Goal: Find contact information: Obtain details needed to contact an individual or organization

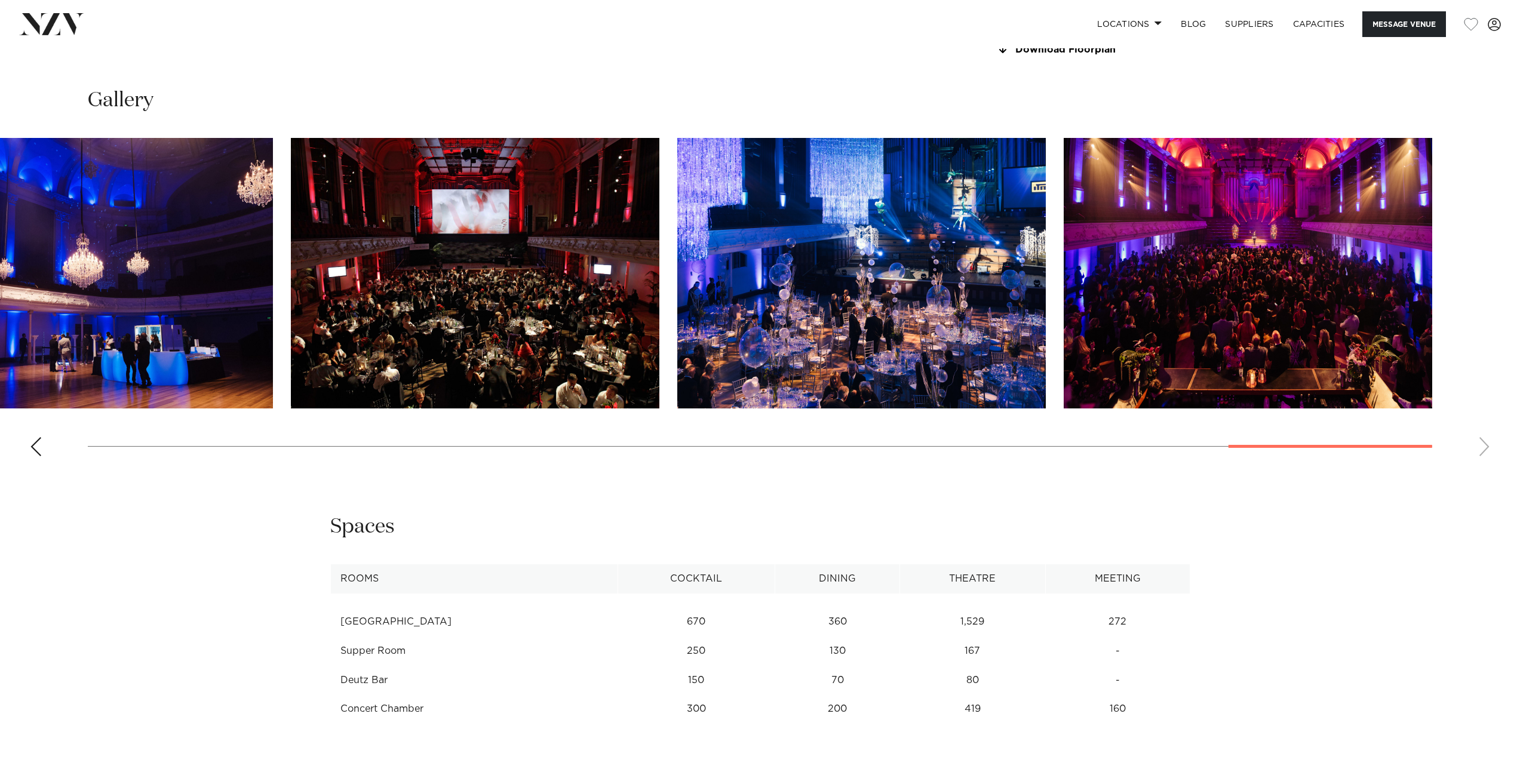
scroll to position [1313, 0]
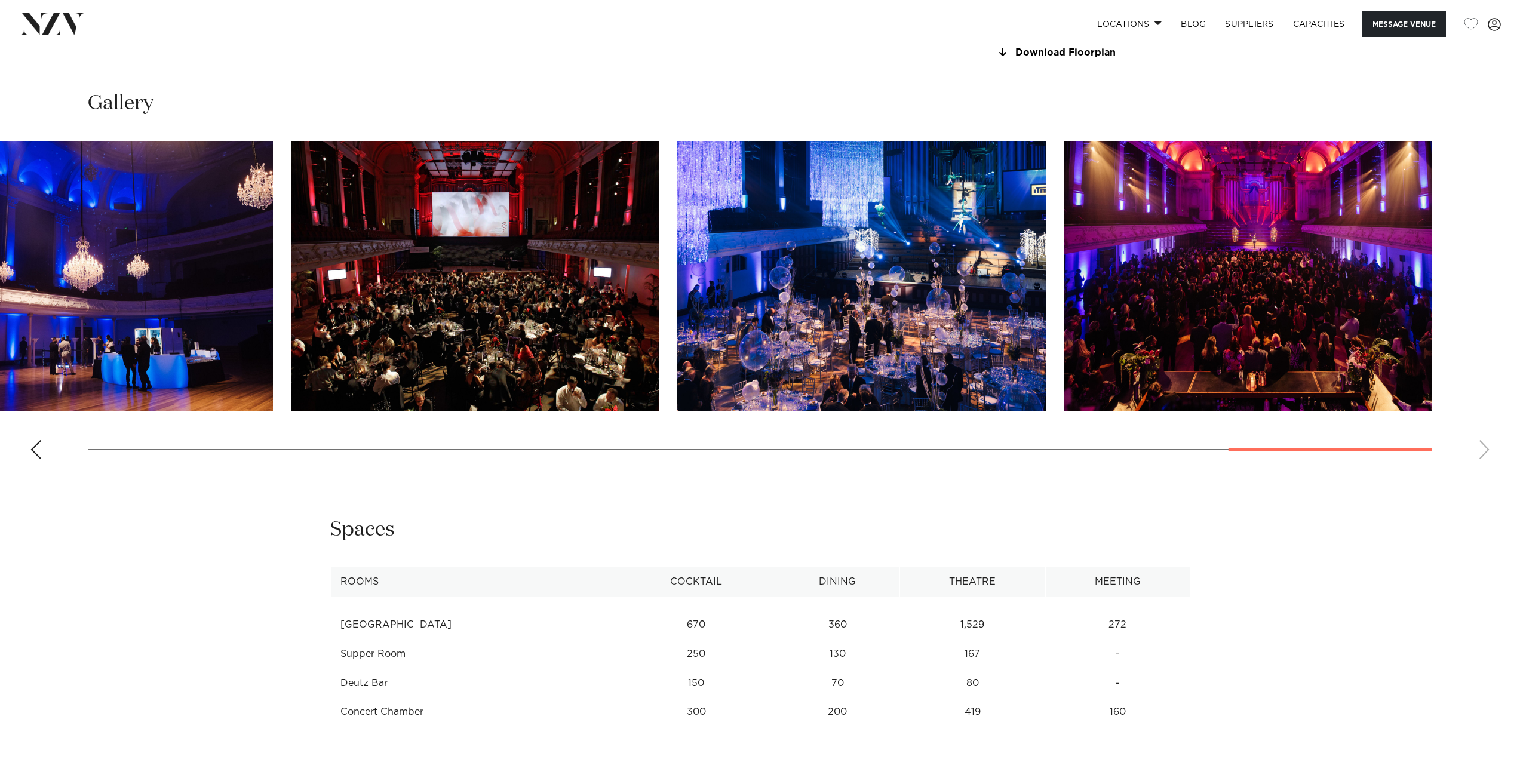
click at [1233, 451] on swiper-container at bounding box center [760, 305] width 1520 height 328
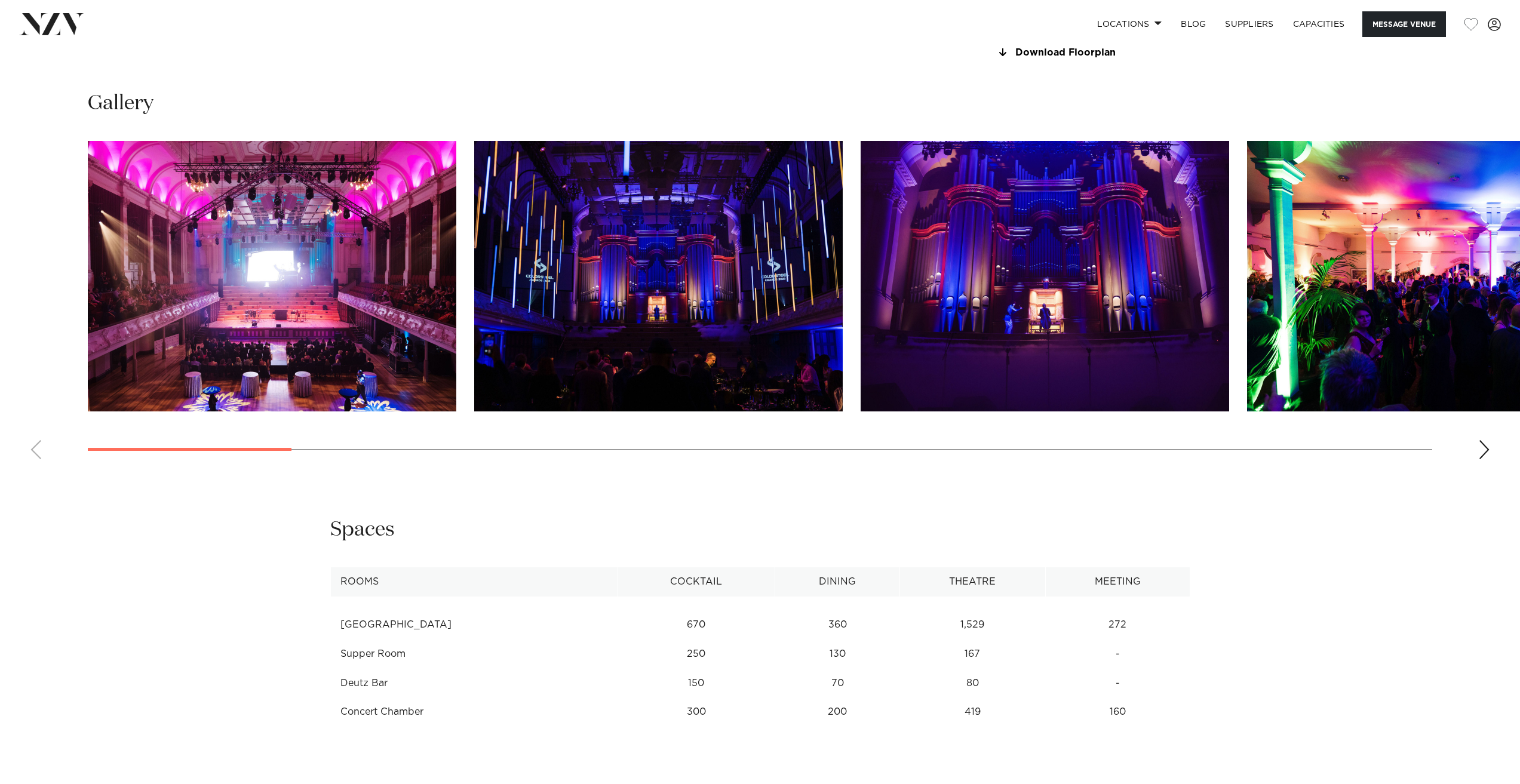
click at [25, 472] on div "Auckland Auckland Town Hall Message Venue Auckland Auckland Town Hall Hōro ā-Tā…" at bounding box center [760, 62] width 1520 height 2655
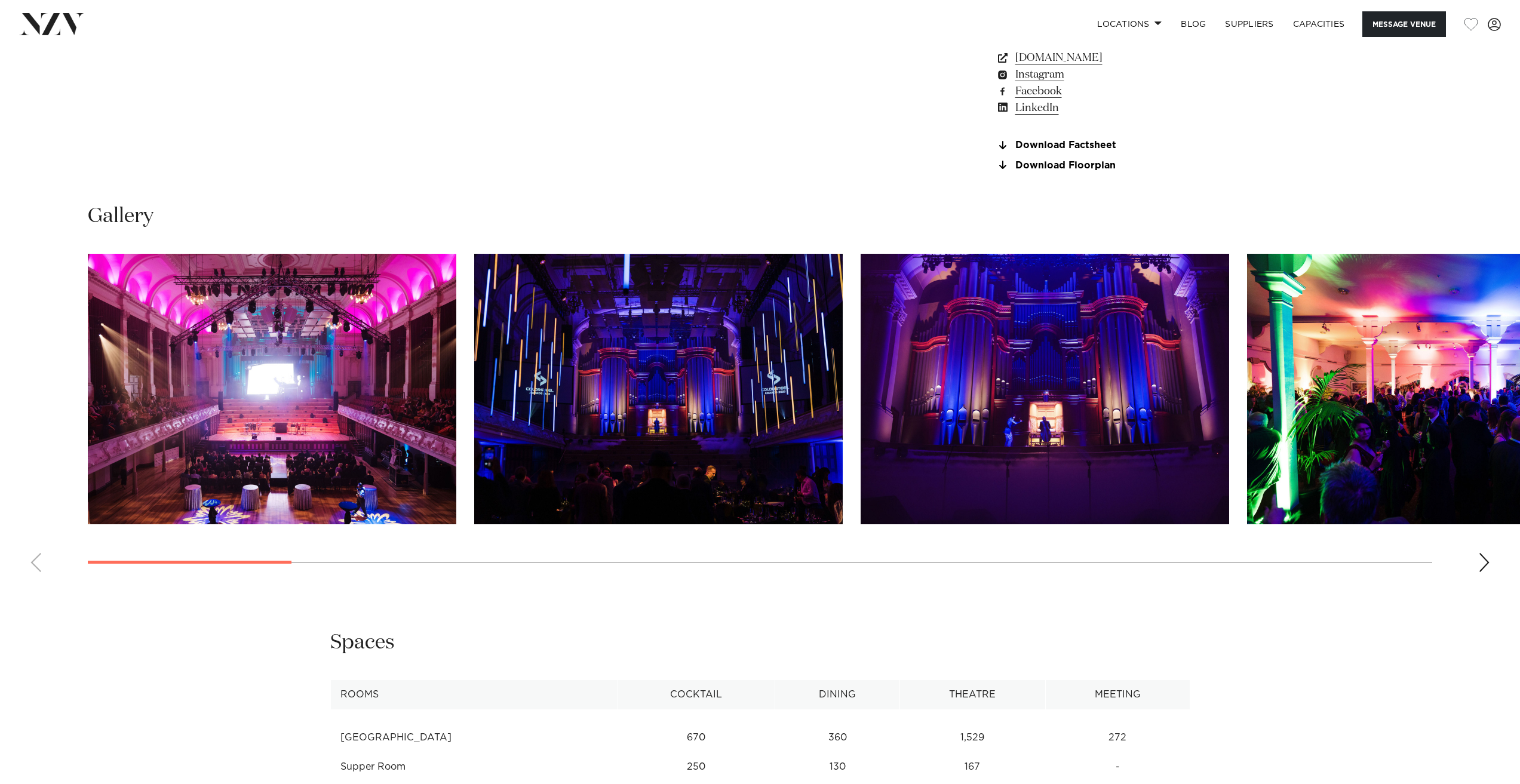
scroll to position [1194, 0]
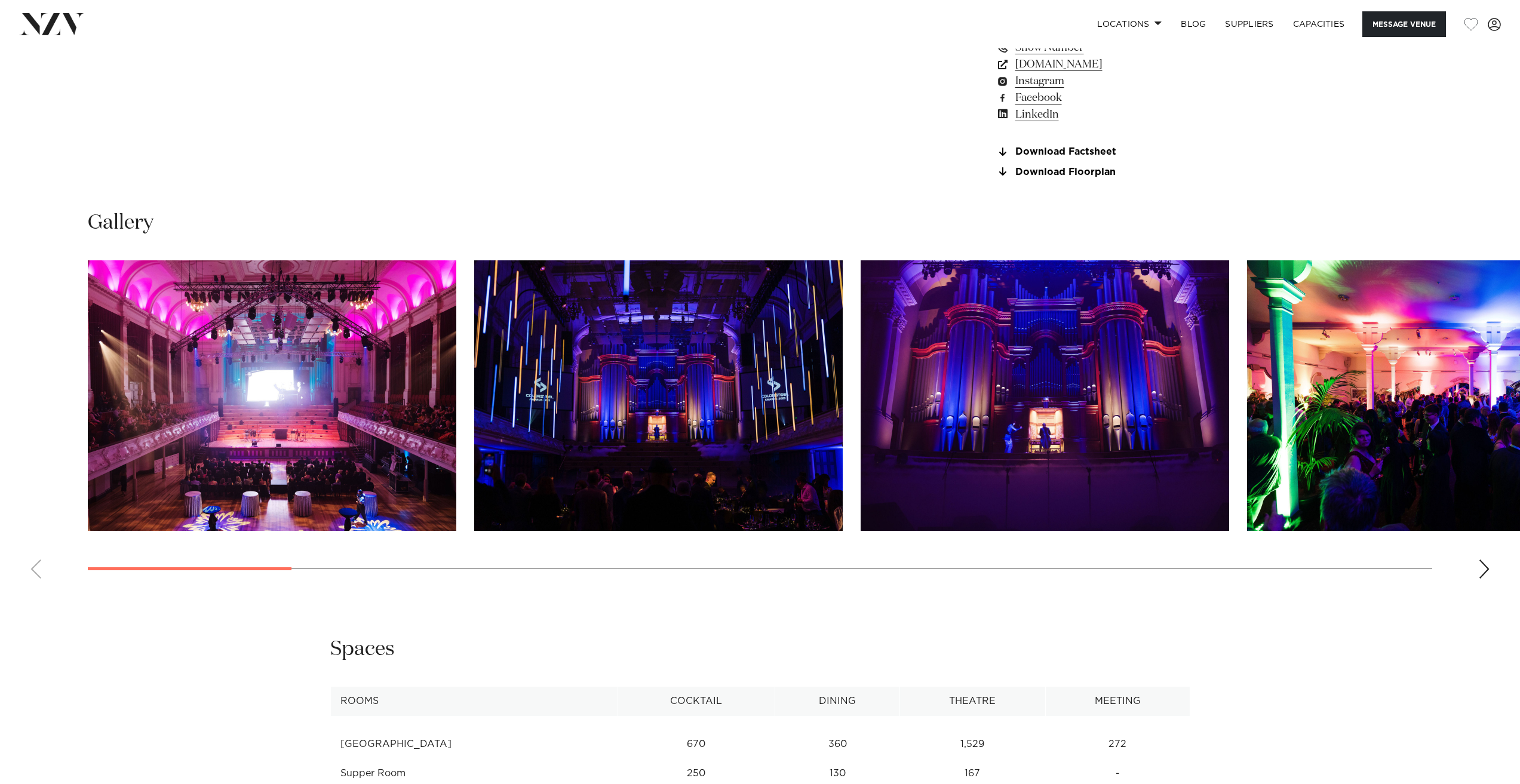
click at [46, 372] on swiper-container at bounding box center [760, 424] width 1520 height 328
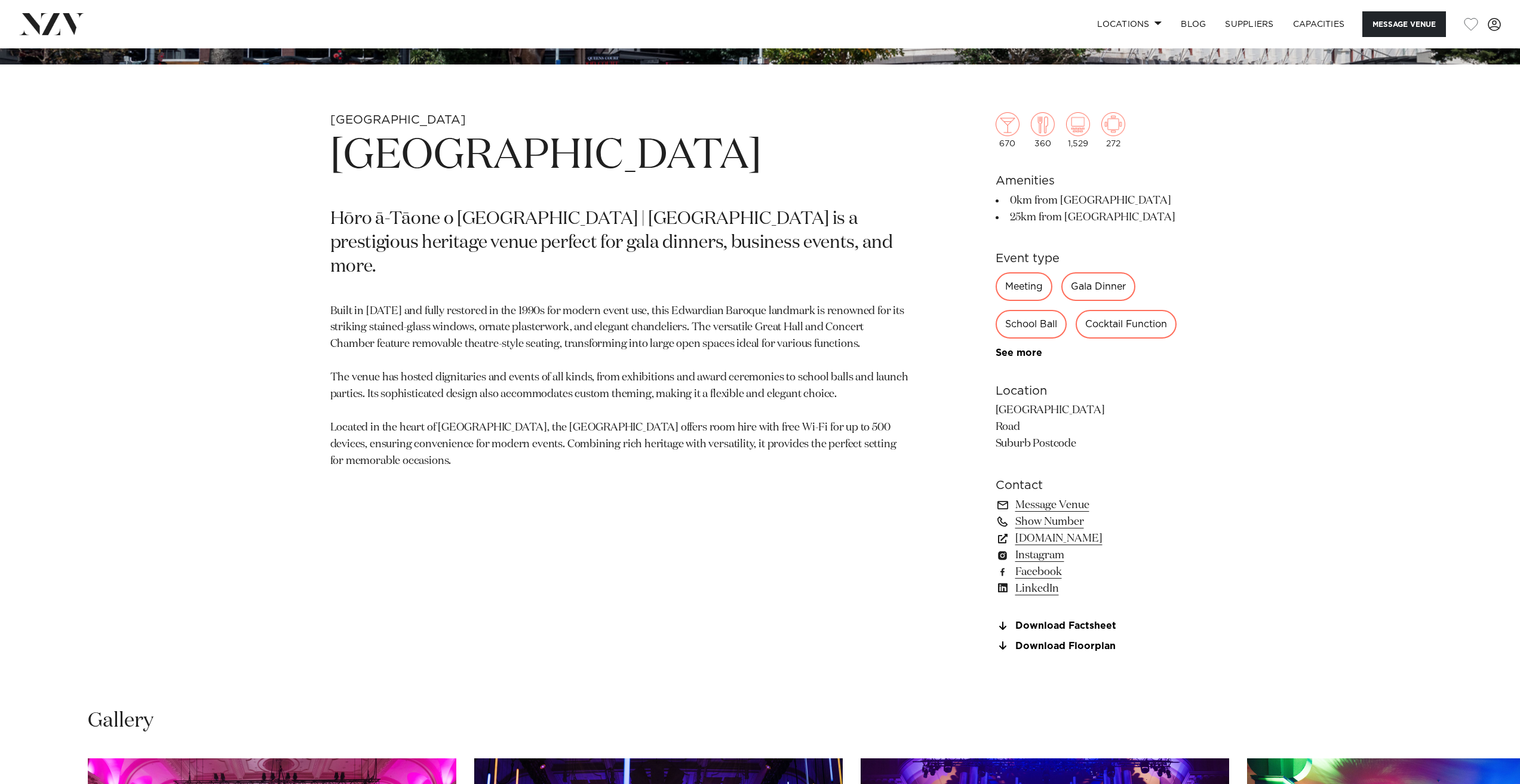
scroll to position [716, 0]
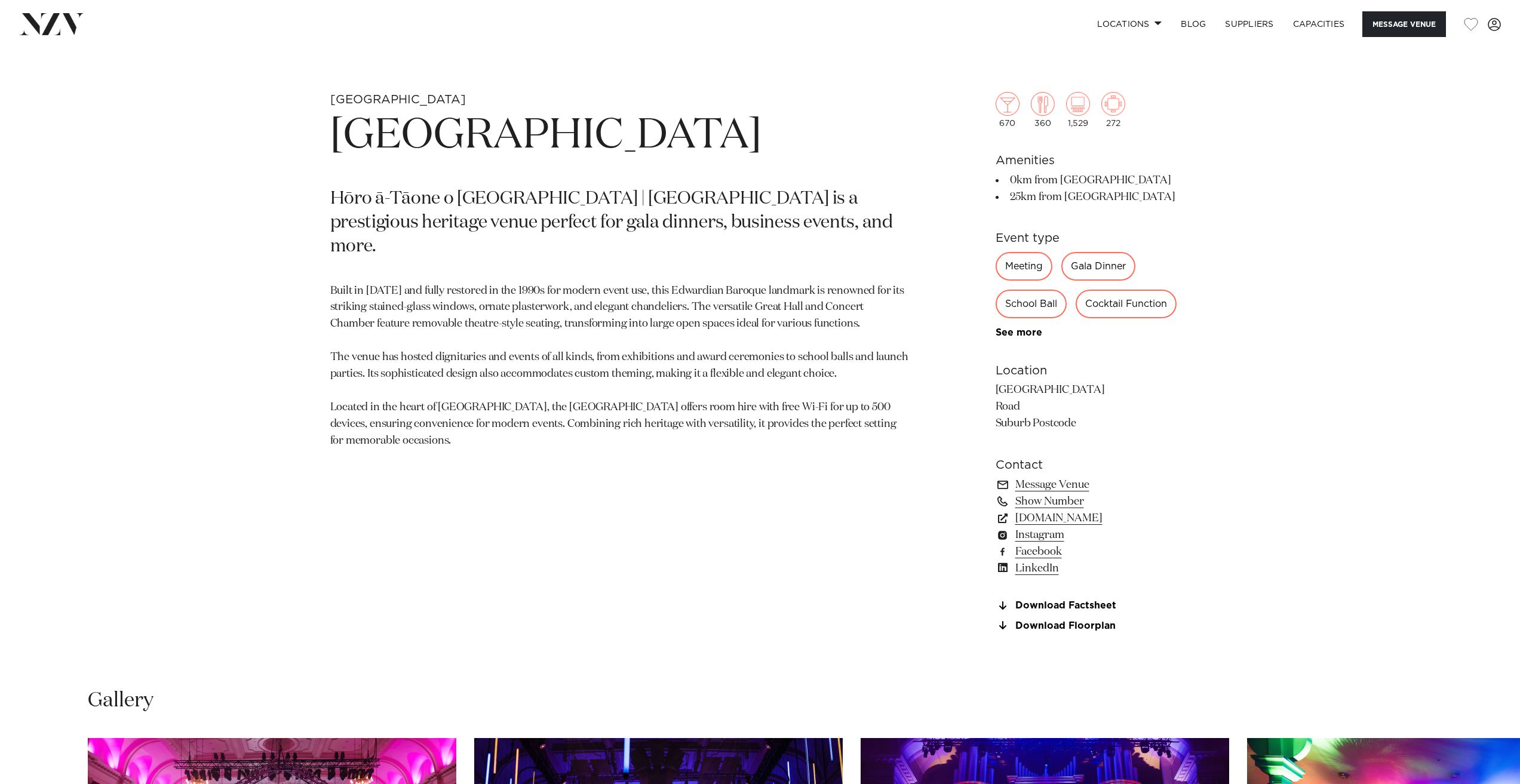
click at [580, 384] on p "Built in 1911 and fully restored in the 1990s for modern event use, this Edward…" at bounding box center [620, 366] width 580 height 167
click at [1031, 484] on link "Message Venue" at bounding box center [1092, 484] width 194 height 16
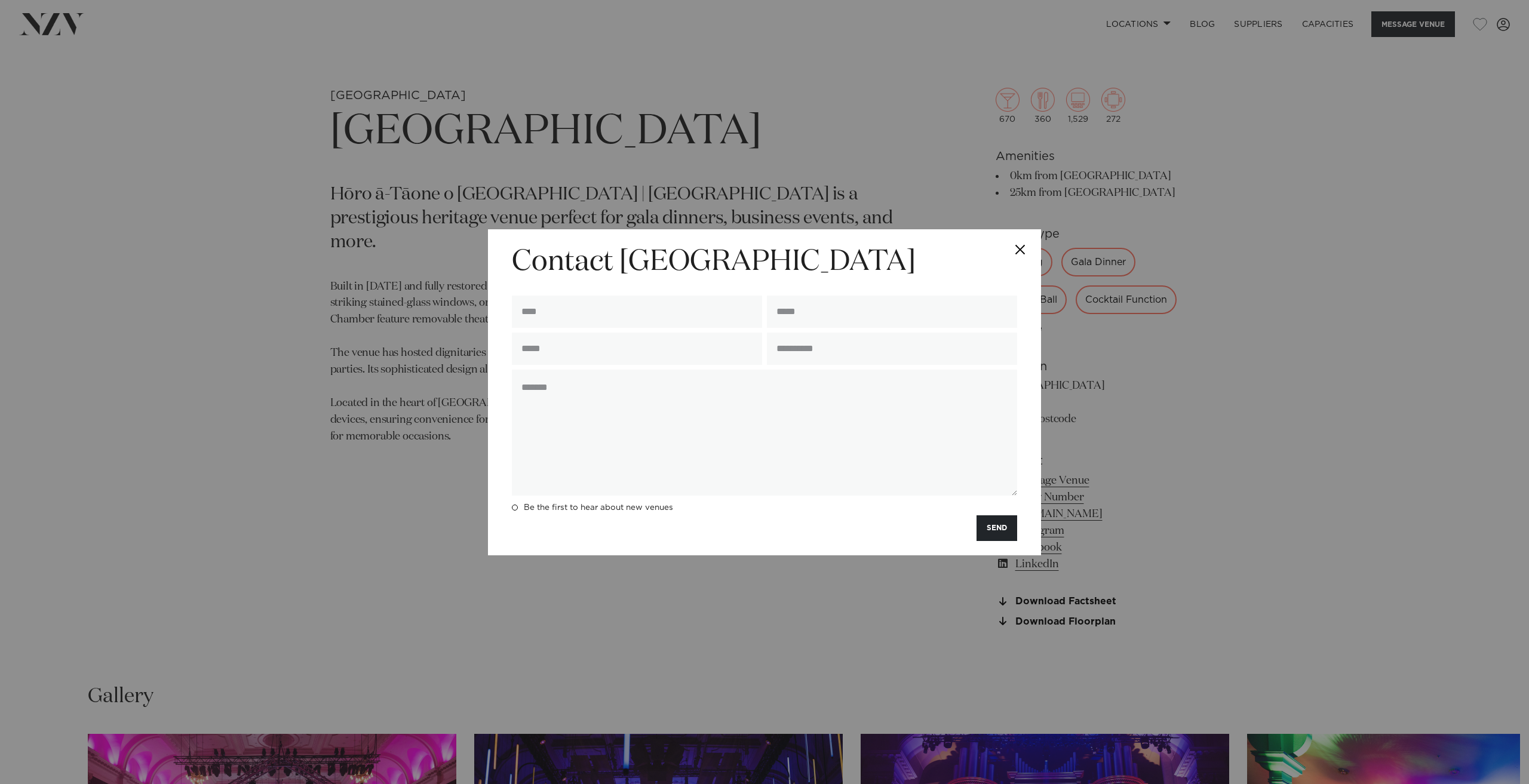
click at [1019, 248] on button "Close" at bounding box center [1020, 250] width 42 height 42
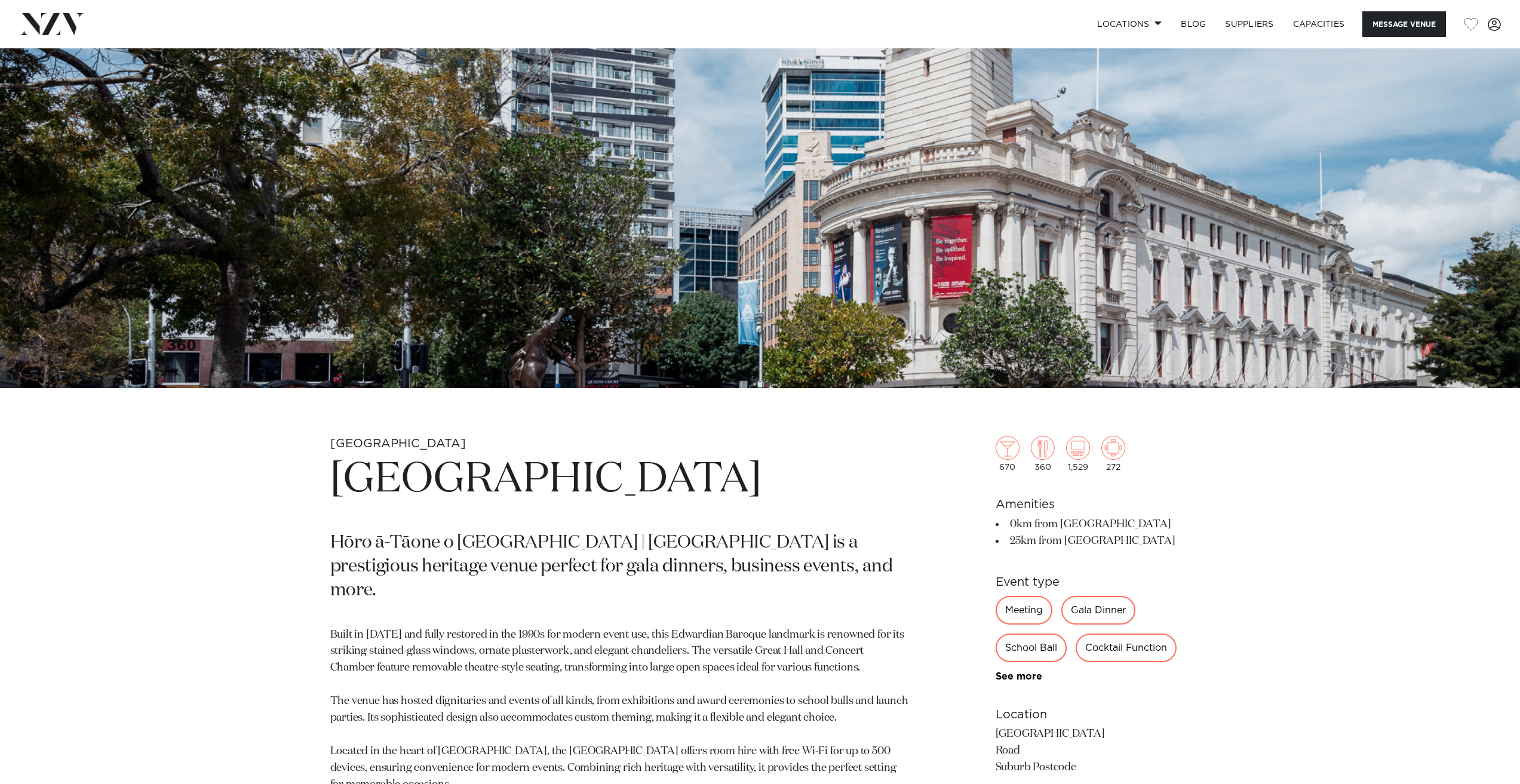
scroll to position [362, 0]
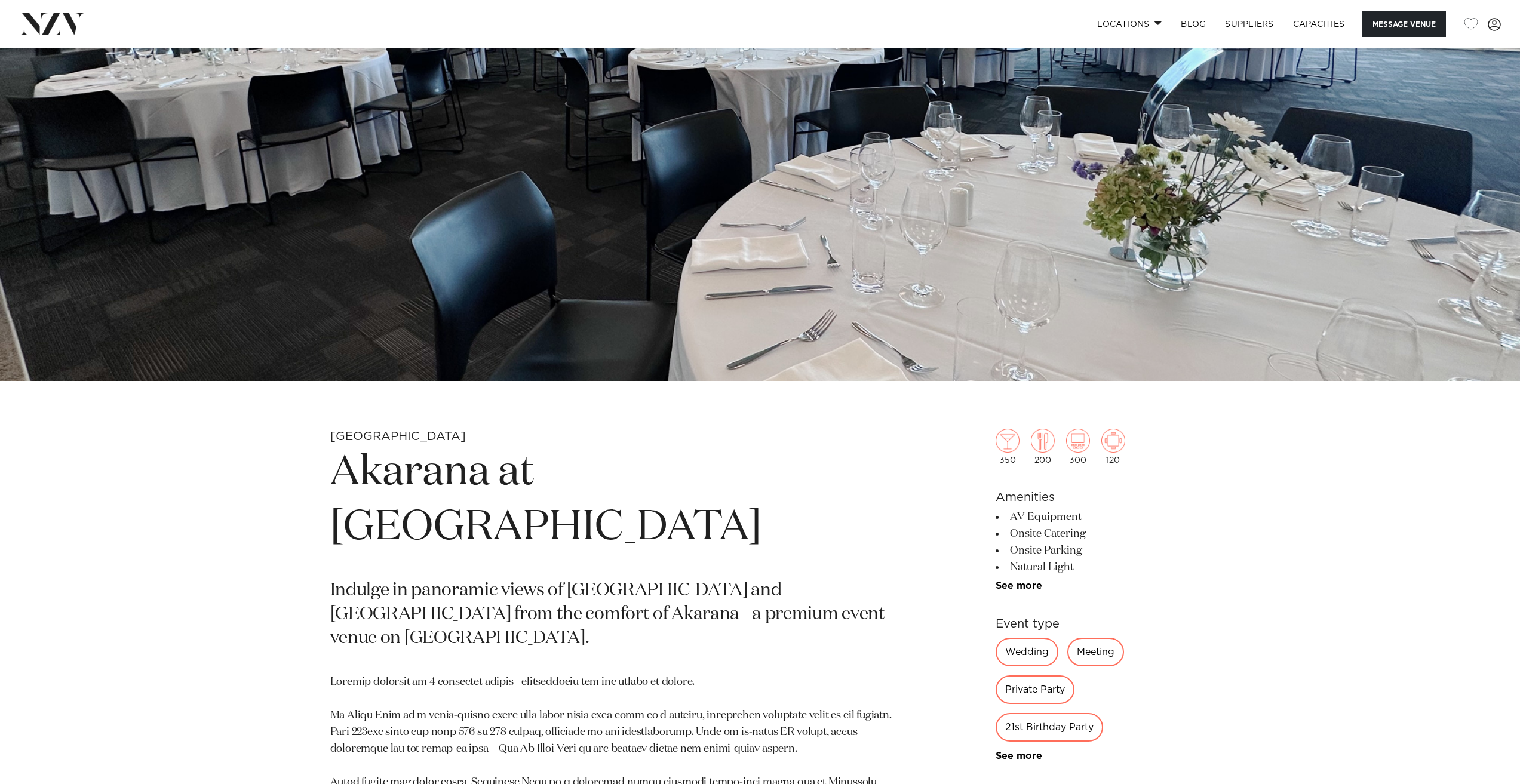
scroll to position [418, 0]
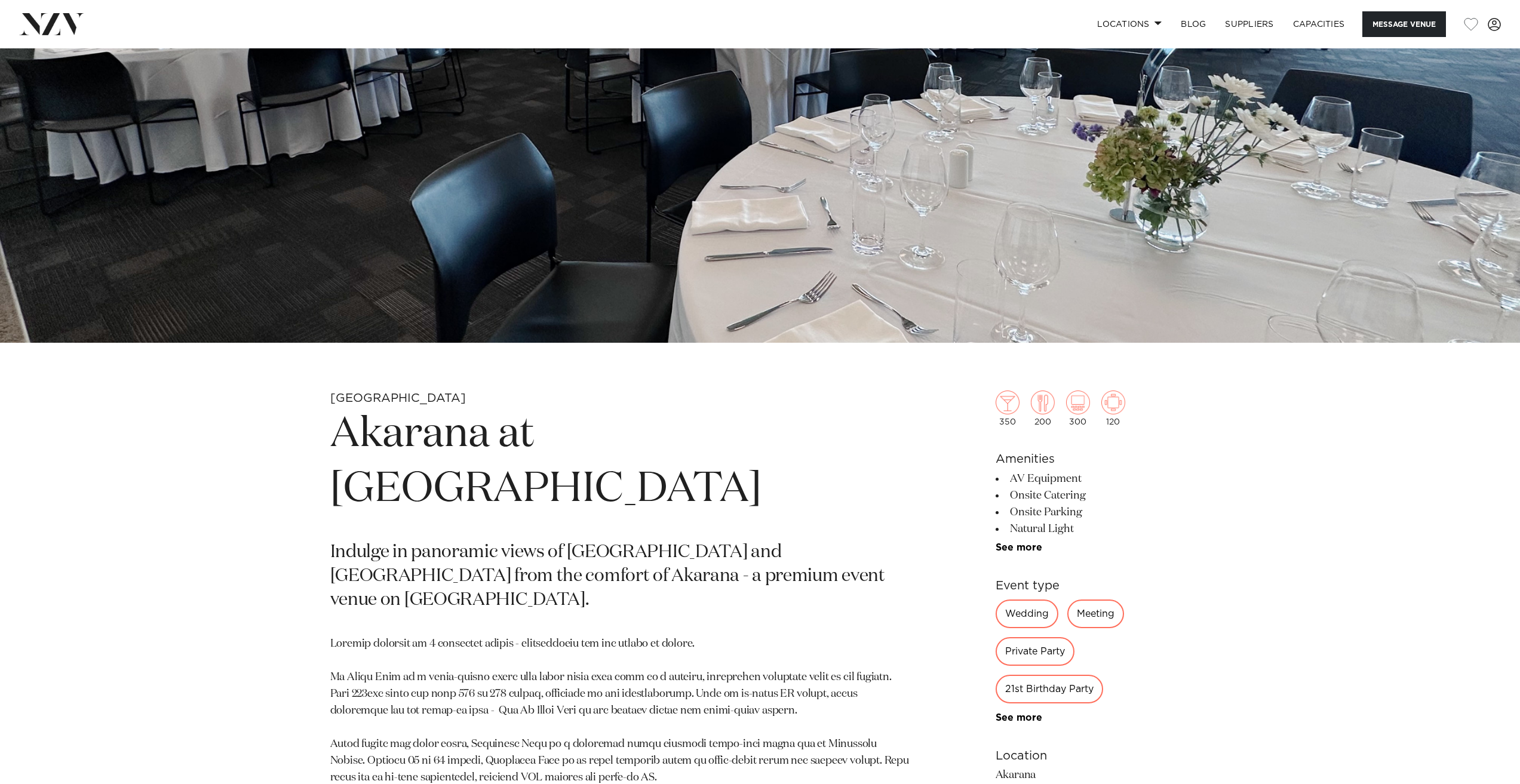
drag, startPoint x: 334, startPoint y: 427, endPoint x: 844, endPoint y: 484, distance: 513.2
click at [844, 484] on h1 "Akarana at [GEOGRAPHIC_DATA]" at bounding box center [620, 462] width 580 height 110
copy h1 "Akarana at [GEOGRAPHIC_DATA]"
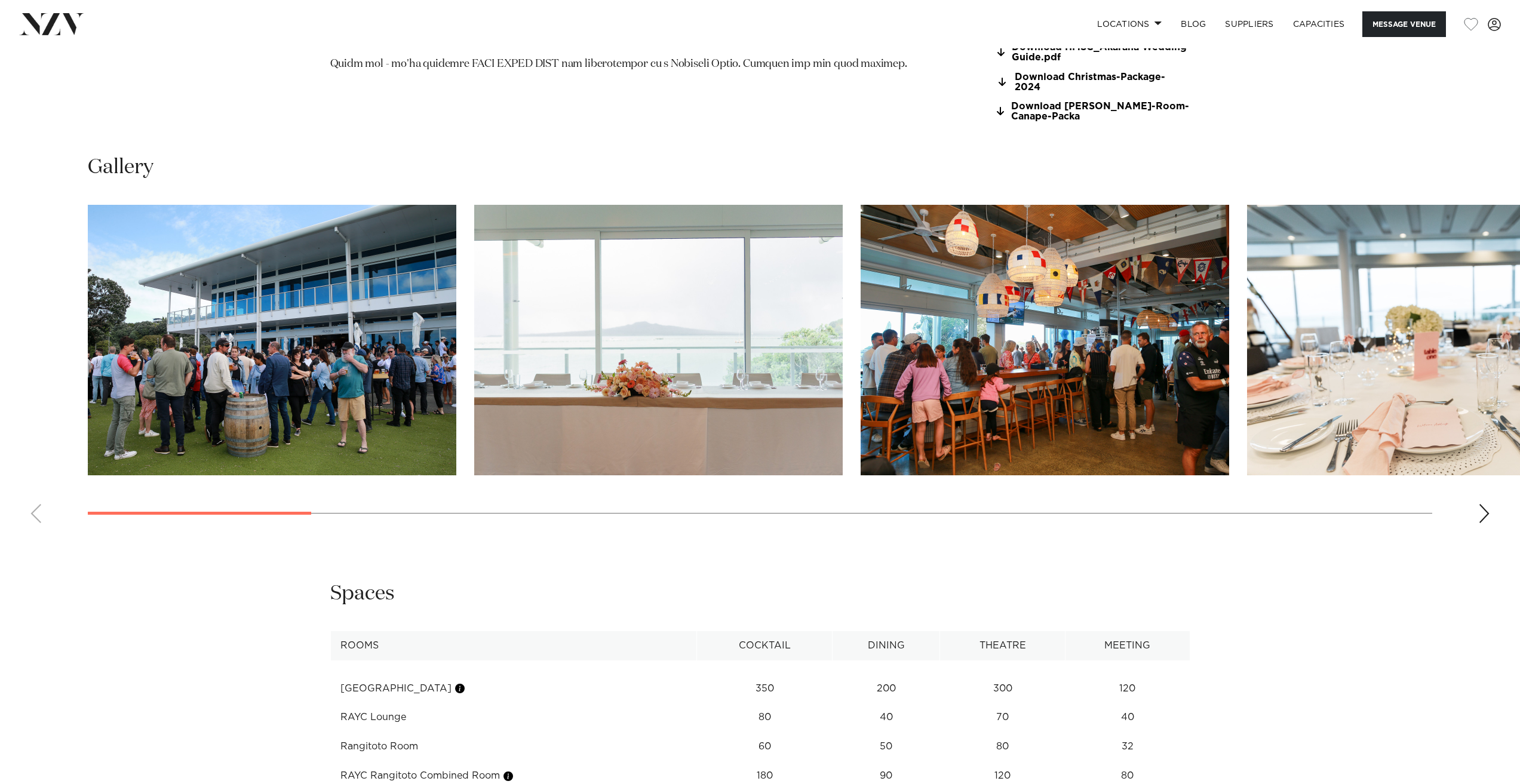
scroll to position [1433, 0]
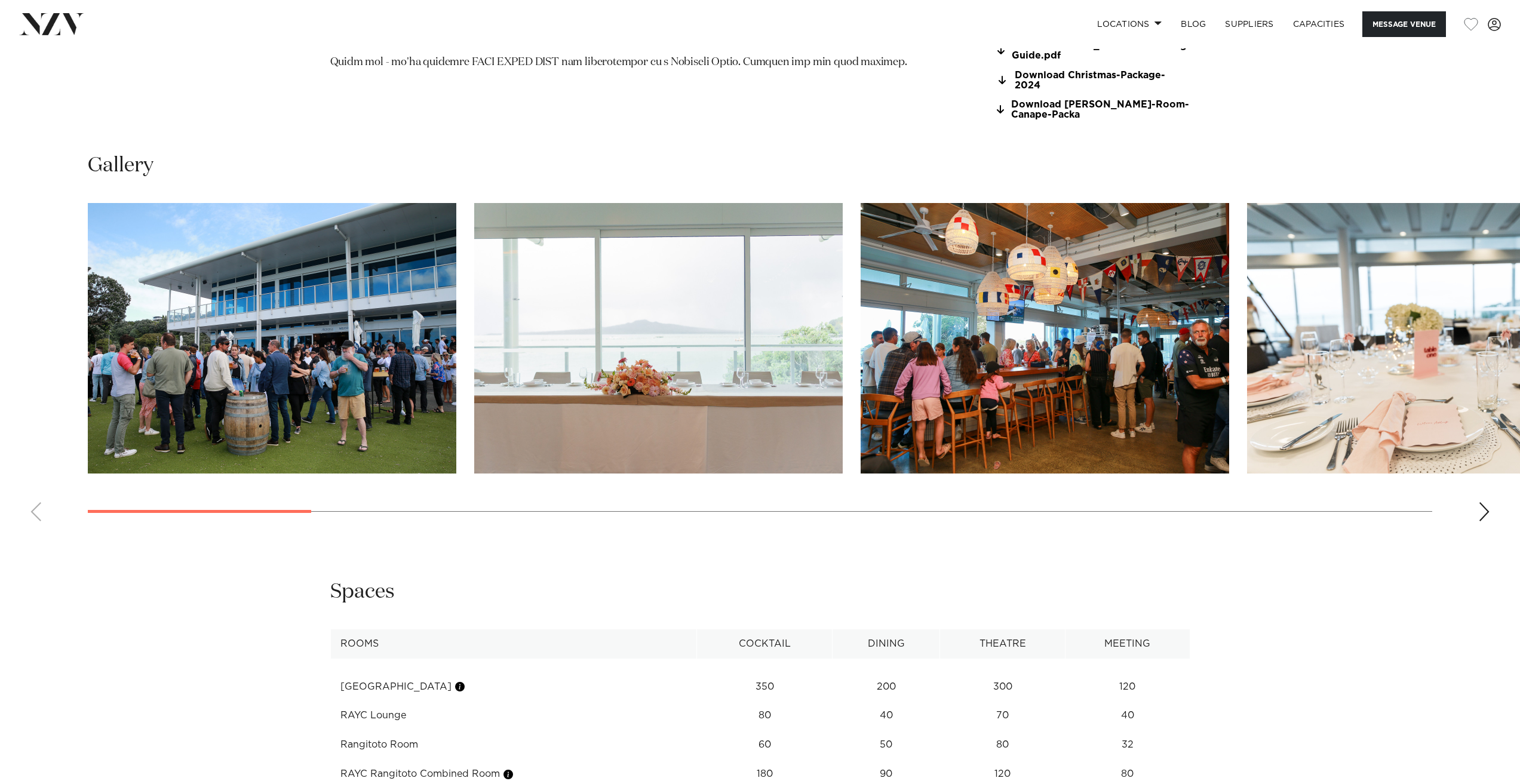
click at [299, 500] on swiper-container at bounding box center [760, 367] width 1520 height 328
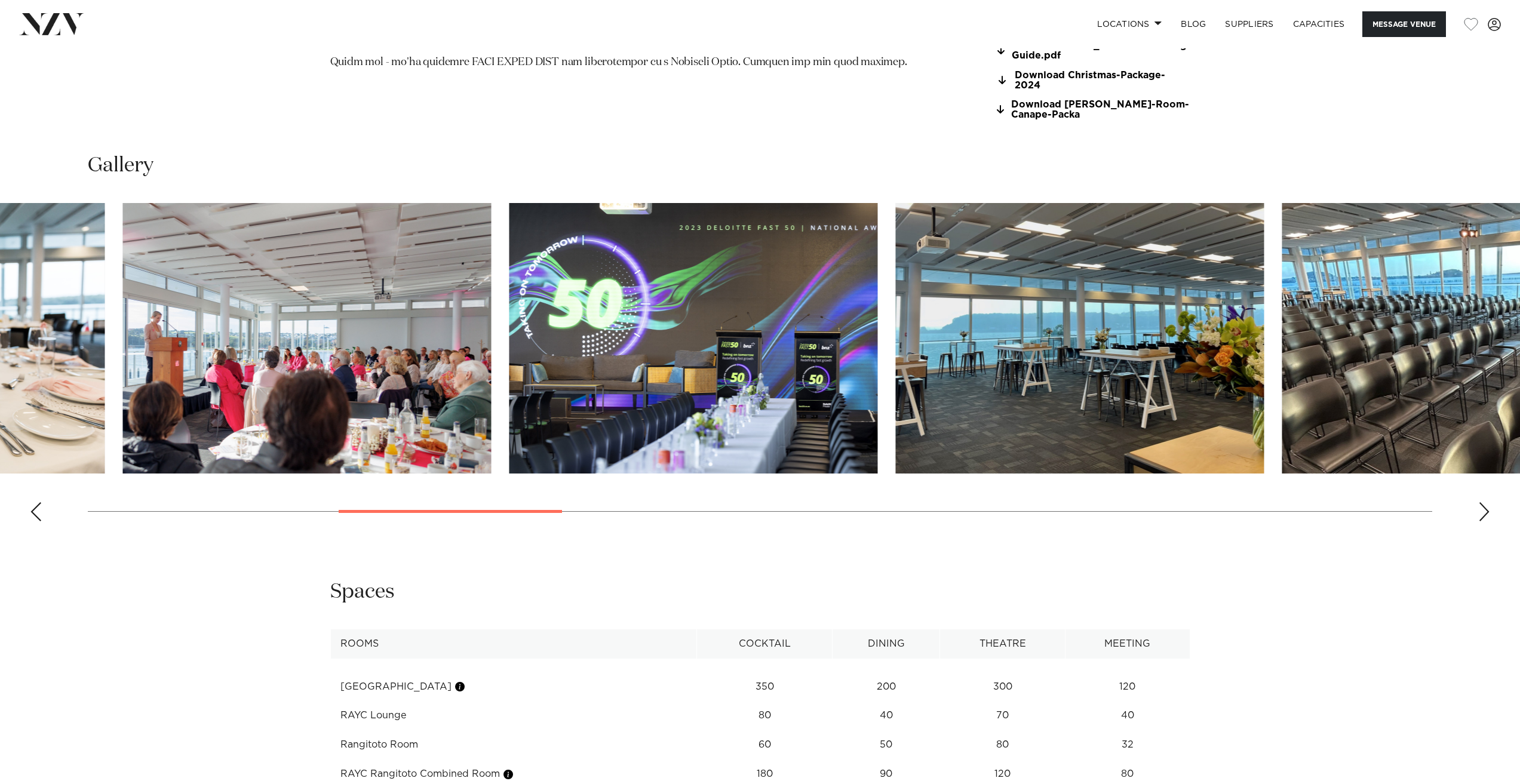
click at [548, 517] on swiper-container at bounding box center [760, 367] width 1520 height 328
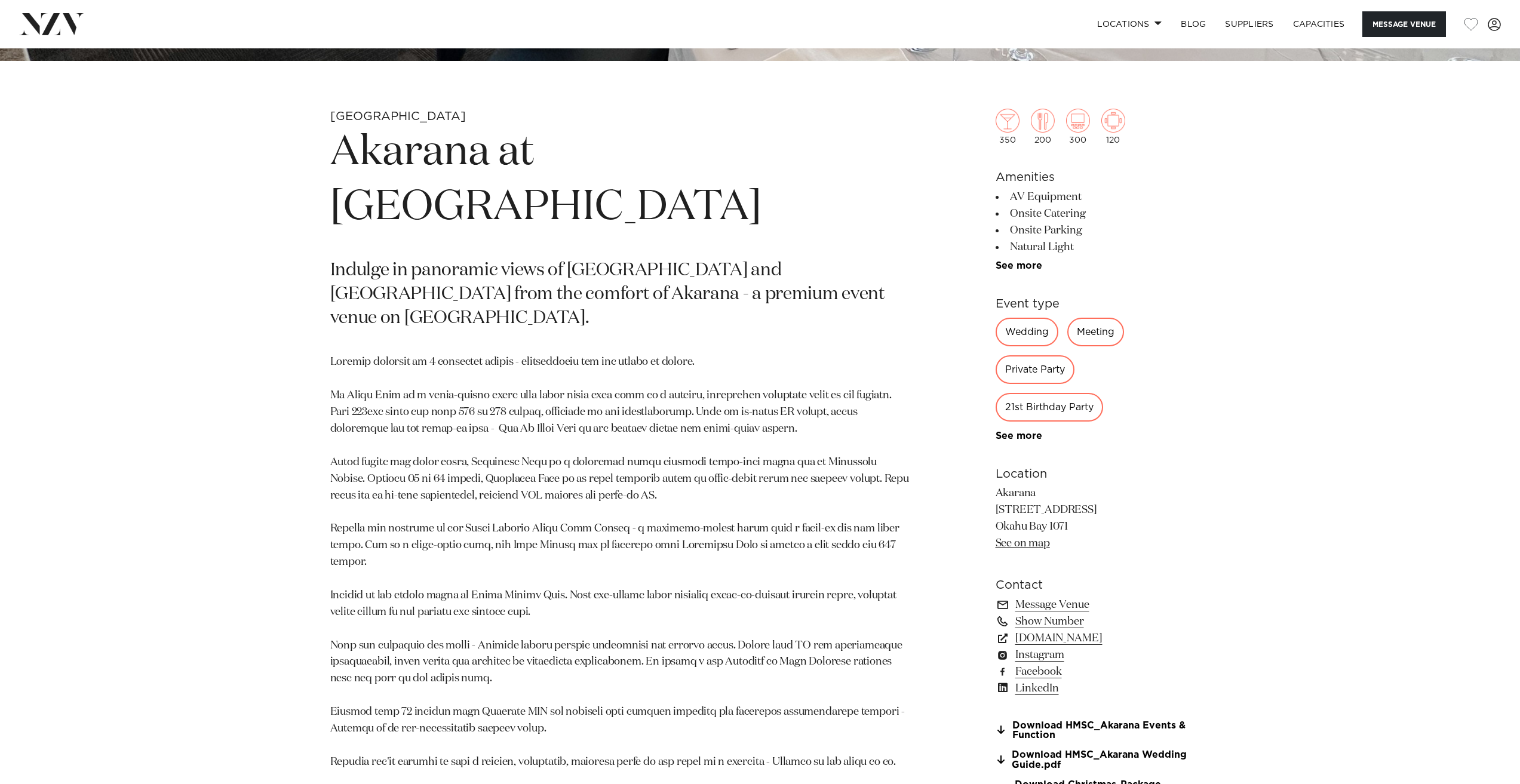
scroll to position [657, 0]
